Goal: Navigation & Orientation: Understand site structure

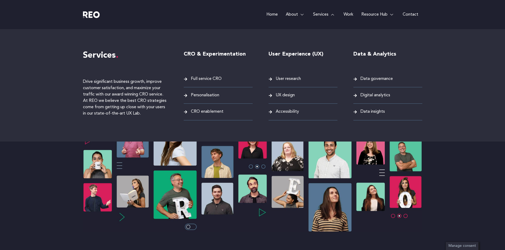
click at [331, 15] on link "Services" at bounding box center [324, 14] width 30 height 29
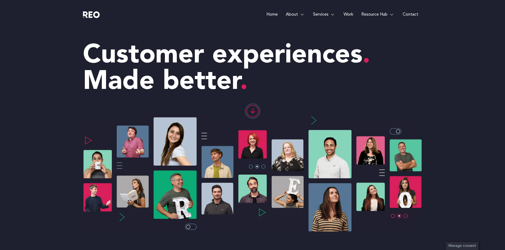
click at [350, 16] on link "Work" at bounding box center [349, 14] width 18 height 29
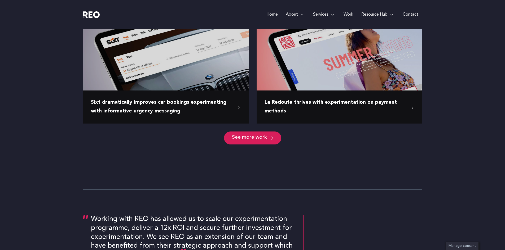
scroll to position [651, 0]
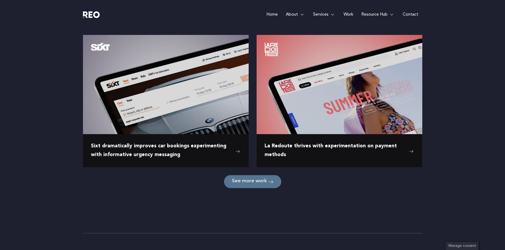
click at [265, 181] on span "See more work" at bounding box center [249, 181] width 35 height 5
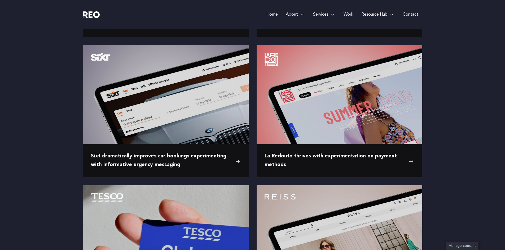
scroll to position [0, 0]
